Goal: Information Seeking & Learning: Get advice/opinions

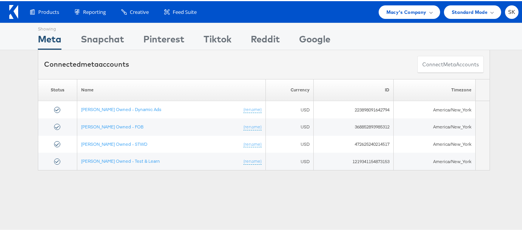
click at [506, 18] on div "Products Product Catalogs Enhance Your Product Catalog, Map Them to Publishers,…" at bounding box center [264, 11] width 528 height 22
click at [508, 11] on span "SK" at bounding box center [511, 11] width 7 height 5
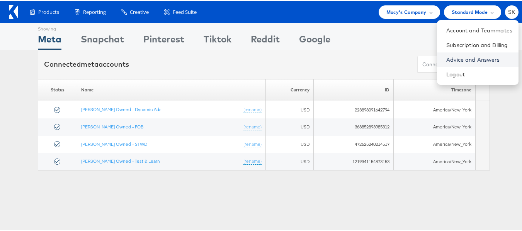
click at [446, 61] on link "Advice and Answers" at bounding box center [479, 59] width 66 height 8
click at [460, 55] on link "Advice and Answers" at bounding box center [479, 59] width 66 height 8
click at [446, 73] on link "Logout" at bounding box center [479, 74] width 66 height 8
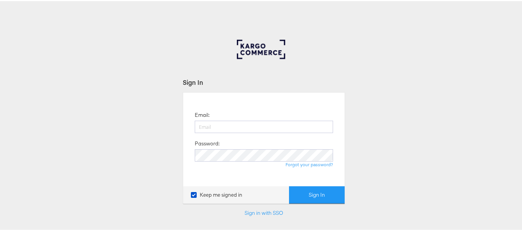
type input "[PERSON_NAME][EMAIL_ADDRESS][DOMAIN_NAME]"
drag, startPoint x: 0, startPoint y: 0, endPoint x: 306, endPoint y: 191, distance: 361.0
click at [306, 191] on button "Sign In" at bounding box center [317, 194] width 56 height 17
